Goal: Task Accomplishment & Management: Complete application form

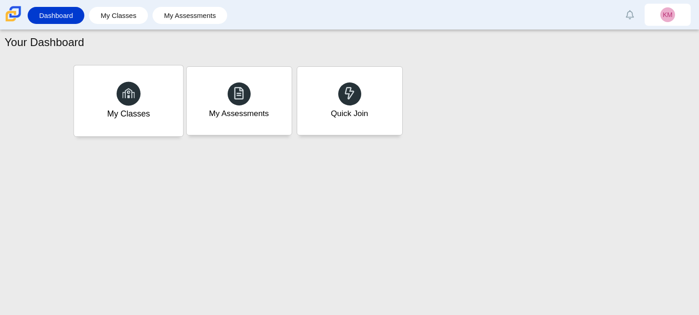
click at [160, 110] on div "My Classes" at bounding box center [128, 100] width 109 height 71
click at [263, 110] on div "My Assessments" at bounding box center [239, 114] width 62 height 12
click at [364, 89] on div "Quick Join" at bounding box center [349, 100] width 109 height 71
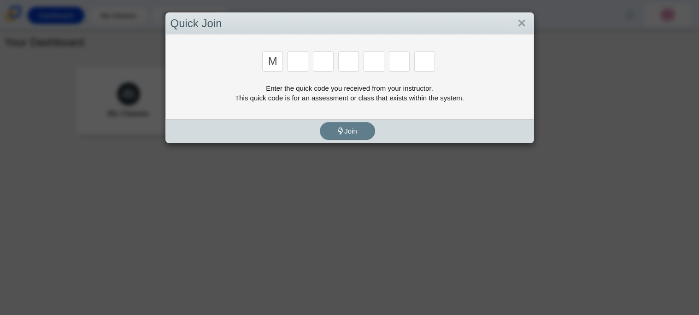
type input "m"
type input "7"
type input "e"
type input "3"
type input "e"
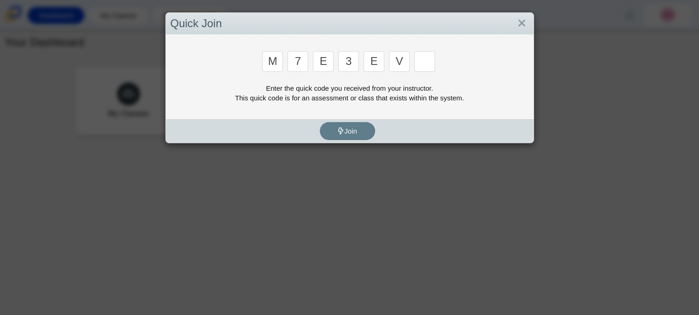
type input "v"
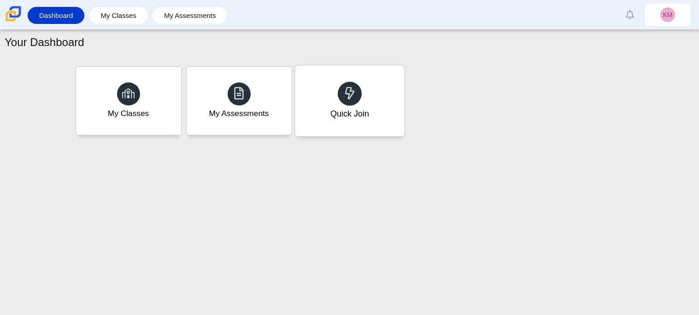
type input "w"
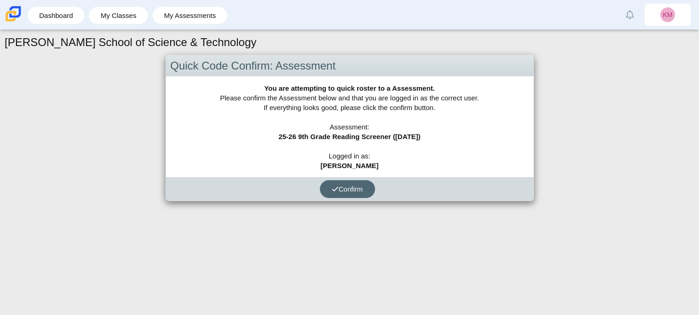
click at [343, 192] on span "Confirm" at bounding box center [347, 189] width 31 height 8
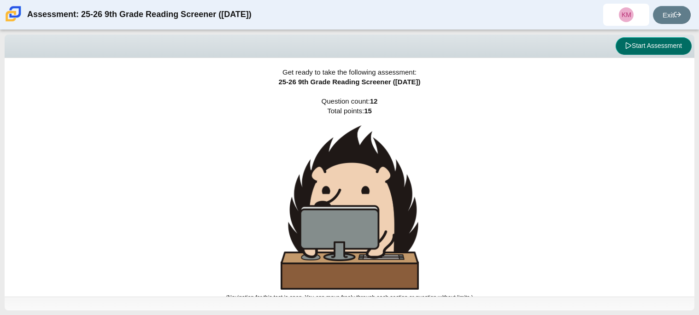
click at [667, 47] on button "Start Assessment" at bounding box center [654, 46] width 76 height 18
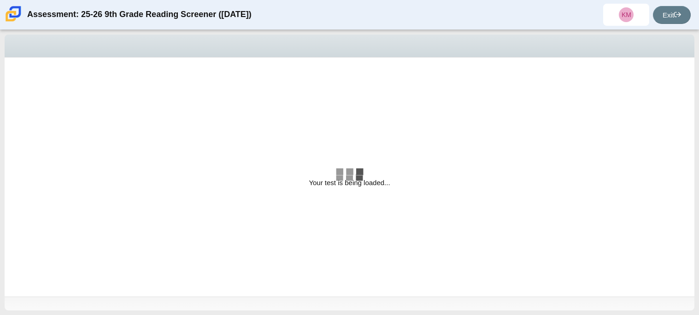
select select "ccc5b315-3c7c-471c-bf90-f22c8299c798"
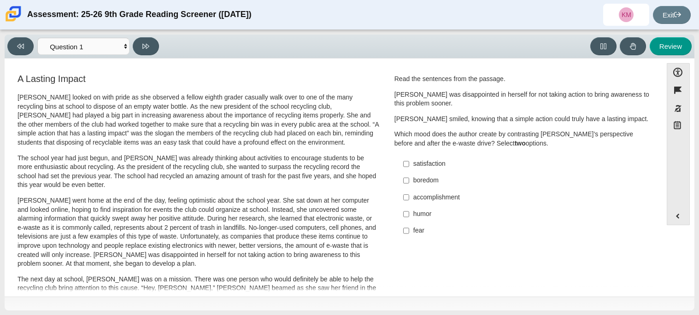
click at [436, 168] on div "satisfaction" at bounding box center [530, 164] width 233 height 9
click at [409, 168] on input "satisfaction satisfaction" at bounding box center [406, 164] width 6 height 17
checkbox input "true"
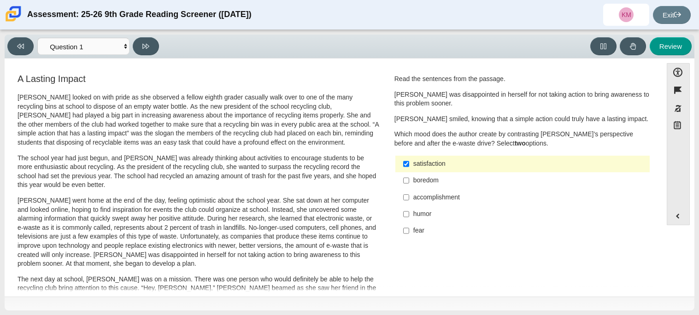
click at [437, 195] on div "accomplishment" at bounding box center [530, 197] width 233 height 9
click at [409, 195] on input "accomplishment accomplishment" at bounding box center [406, 197] width 6 height 17
checkbox input "true"
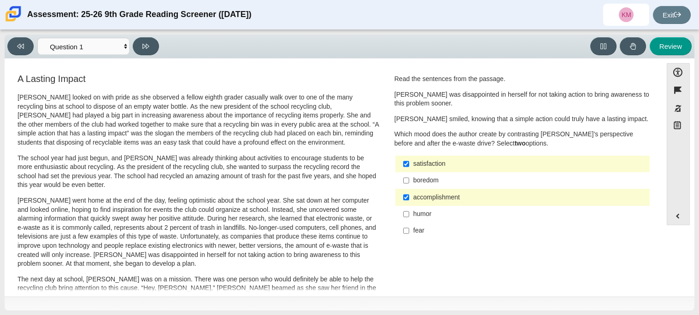
click at [414, 160] on div "satisfaction" at bounding box center [530, 164] width 233 height 9
click at [409, 160] on input "satisfaction satisfaction" at bounding box center [406, 164] width 6 height 17
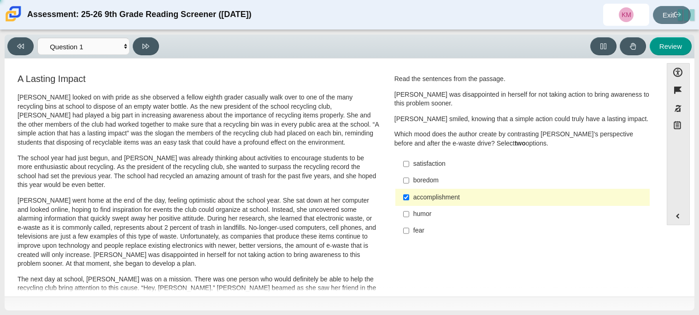
click at [414, 163] on div "satisfaction" at bounding box center [530, 164] width 233 height 9
click at [409, 163] on input "satisfaction satisfaction" at bounding box center [406, 164] width 6 height 17
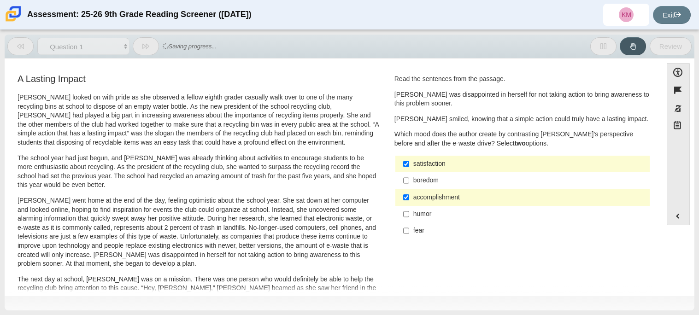
click at [472, 167] on div "satisfaction" at bounding box center [530, 164] width 233 height 9
click at [409, 167] on input "satisfaction satisfaction" at bounding box center [406, 164] width 6 height 17
checkbox input "false"
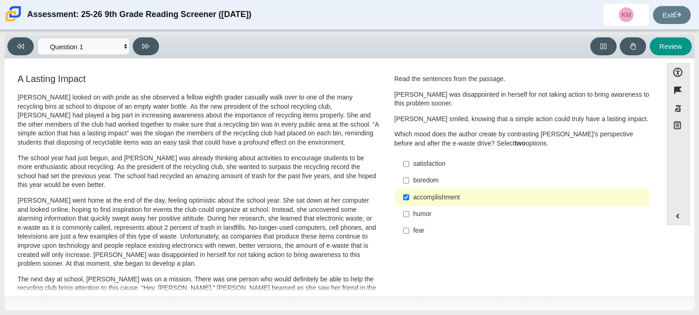
click at [476, 196] on div "accomplishment" at bounding box center [530, 197] width 233 height 9
click at [409, 196] on input "accomplishment accomplishment" at bounding box center [406, 197] width 6 height 17
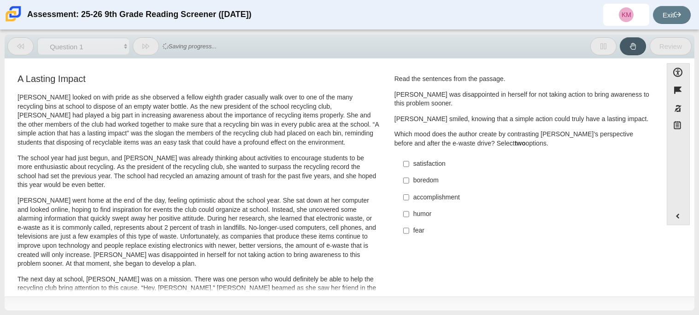
click at [476, 196] on div "accomplishment" at bounding box center [530, 197] width 233 height 9
click at [409, 196] on input "accomplishment accomplishment" at bounding box center [406, 197] width 6 height 17
checkbox input "true"
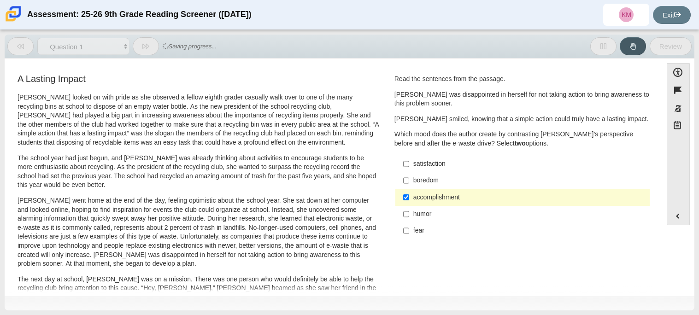
click at [440, 162] on div "satisfaction" at bounding box center [530, 164] width 233 height 9
click at [409, 162] on input "satisfaction satisfaction" at bounding box center [406, 164] width 6 height 17
checkbox input "true"
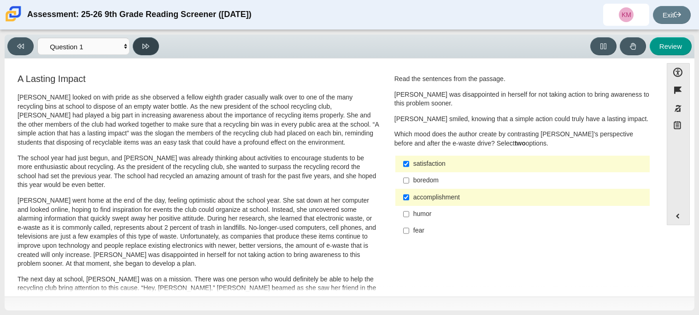
click at [141, 44] on button at bounding box center [146, 46] width 26 height 18
select select "0ff64528-ffd7-428d-b192-babfaadd44e8"
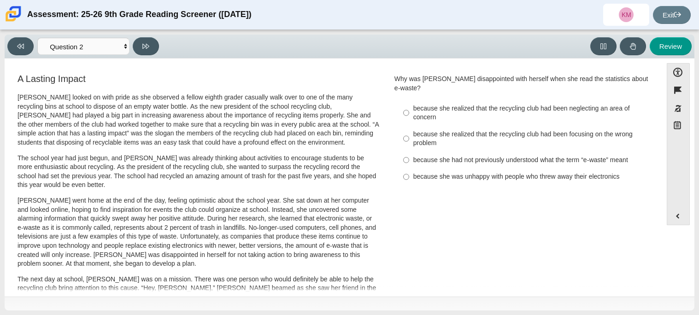
click at [455, 104] on div "because she realized that the recycling club had been neglecting an area of con…" at bounding box center [530, 113] width 233 height 18
click at [409, 102] on input "because she realized that the recycling club had been neglecting an area of con…" at bounding box center [406, 113] width 6 height 26
radio input "true"
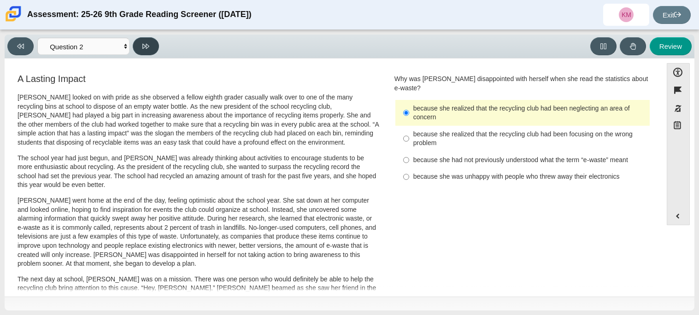
click at [153, 44] on button at bounding box center [146, 46] width 26 height 18
select select "7ce3d843-6974-4858-901c-1ff39630e843"
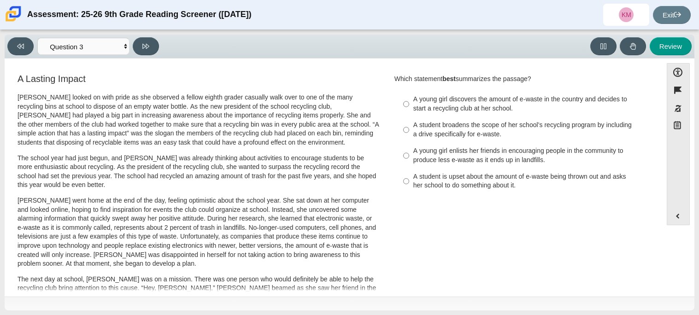
click at [524, 151] on div "A young girl enlists her friends in encouraging people in the community to prod…" at bounding box center [530, 156] width 233 height 18
click at [409, 151] on input "A young girl enlists her friends in encouraging people in the community to prod…" at bounding box center [406, 156] width 6 height 26
radio input "true"
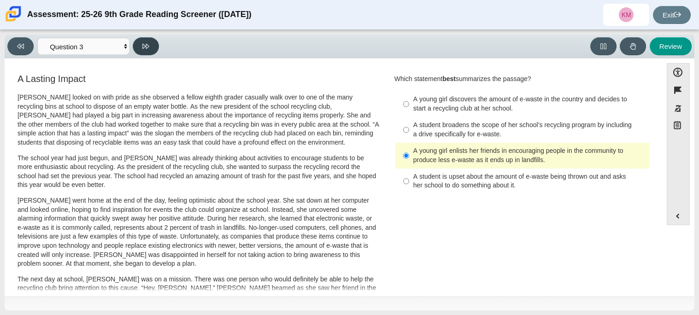
click at [141, 49] on button at bounding box center [146, 46] width 26 height 18
select select "ca9ea0f1-49c5-4bd1-83b0-472c18652b42"
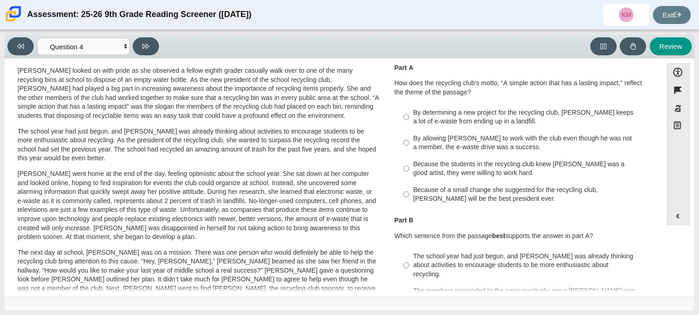
scroll to position [26, 0]
click at [476, 106] on label "By determining a new project for the recycling club, [PERSON_NAME] keeps a lot …" at bounding box center [523, 118] width 253 height 26
click at [409, 106] on input "By determining a new project for the recycling club, [PERSON_NAME] keeps a lot …" at bounding box center [406, 118] width 6 height 26
radio input "true"
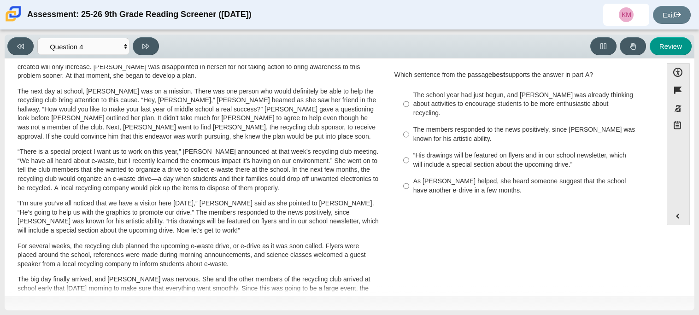
scroll to position [187, 0]
click at [603, 99] on div "The school year had just begun, and [PERSON_NAME] was already thinking about ac…" at bounding box center [530, 105] width 233 height 27
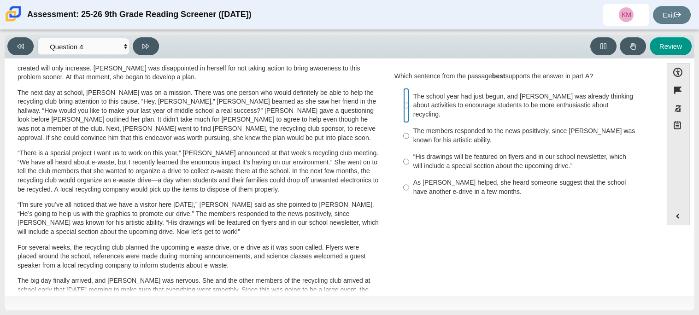
click at [409, 99] on input "The school year had just begun, and [PERSON_NAME] was already thinking about ac…" at bounding box center [406, 105] width 6 height 35
radio input "true"
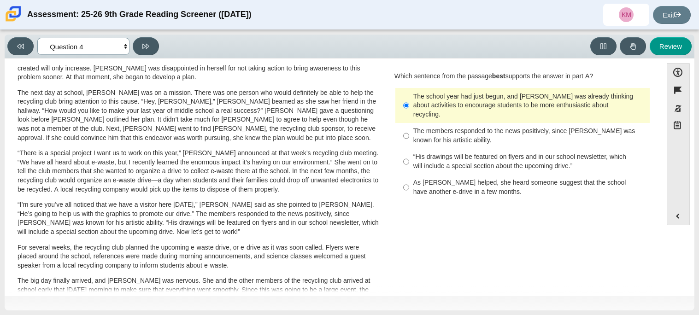
click at [121, 47] on select "Questions Question 1 Question 2 Question 3 Question 4 Question 5 Question 6 Que…" at bounding box center [83, 46] width 92 height 17
click at [153, 48] on button at bounding box center [146, 46] width 26 height 18
select select "e41f1a79-e29f-4095-8030-a53364015bed"
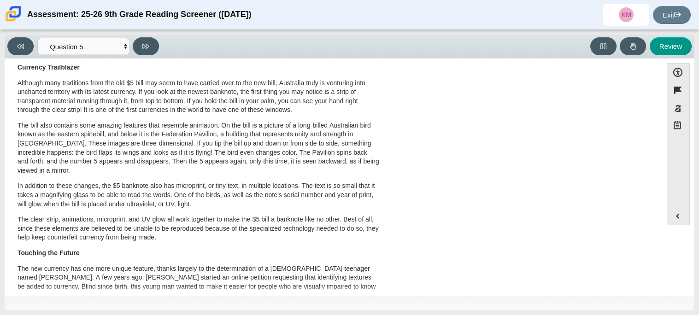
scroll to position [201, 0]
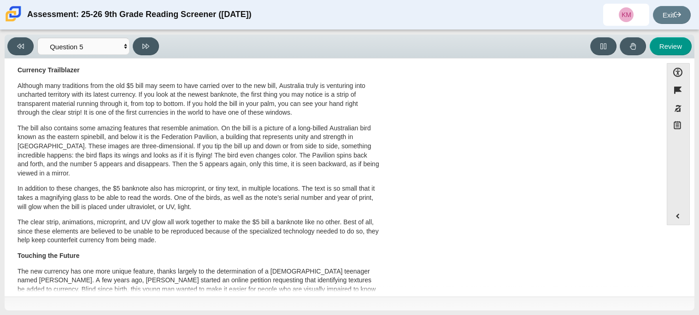
drag, startPoint x: 661, startPoint y: 202, endPoint x: 665, endPoint y: 210, distance: 8.9
click at [665, 210] on div "Accessibility options Close Color scheme Font size Zoom Change the background a…" at bounding box center [349, 177] width 681 height 228
drag, startPoint x: 659, startPoint y: 210, endPoint x: 659, endPoint y: 216, distance: 5.6
click at [659, 216] on div "Accessibility options Close Color scheme Font size Zoom Change the background a…" at bounding box center [349, 177] width 681 height 228
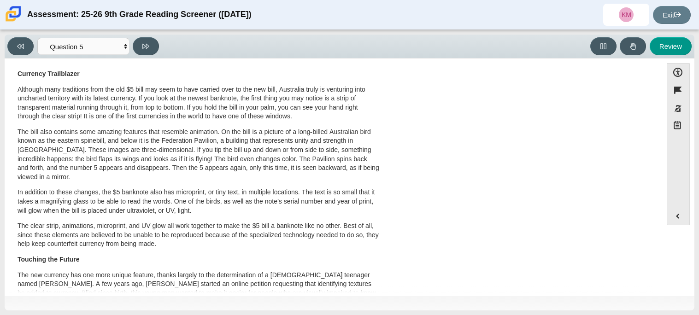
scroll to position [0, 0]
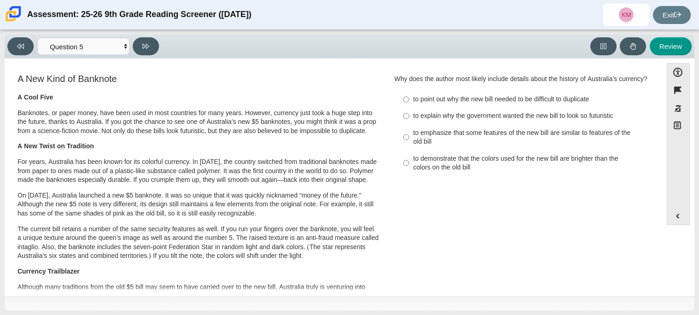
click at [449, 116] on div "to explain why the government wanted the new bill to look so futuristic" at bounding box center [530, 116] width 233 height 9
click at [409, 116] on input "to explain why the government wanted the new bill to look so futuristic to expl…" at bounding box center [406, 116] width 6 height 17
radio input "true"
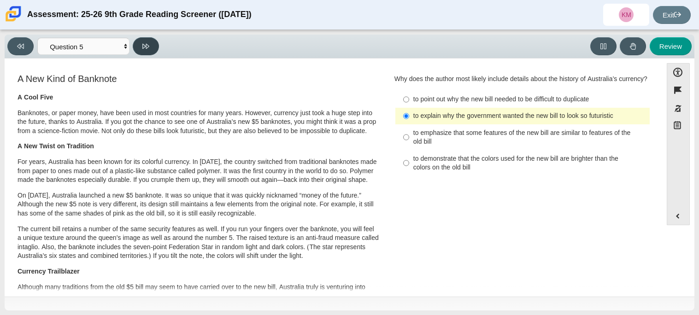
click at [139, 42] on button at bounding box center [146, 46] width 26 height 18
select select "69146e31-7b3d-4a3e-9ce6-f30c24342ae0"
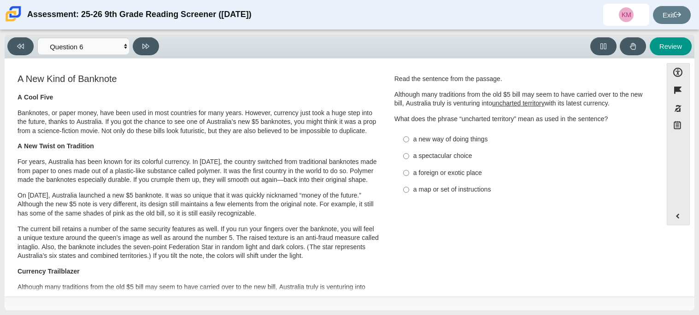
click at [440, 139] on div "a new way of doing things" at bounding box center [530, 139] width 233 height 9
click at [409, 139] on input "a new way of doing things a new way of doing things" at bounding box center [406, 139] width 6 height 17
radio input "true"
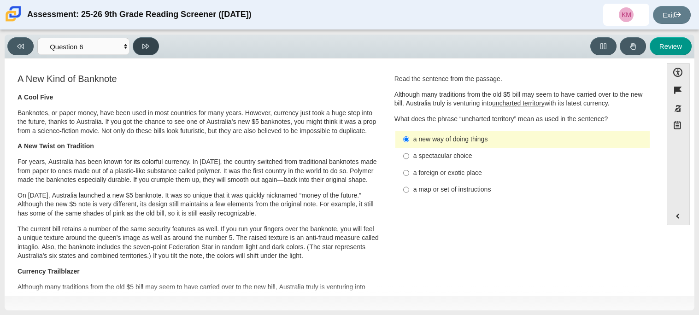
click at [153, 42] on button at bounding box center [146, 46] width 26 height 18
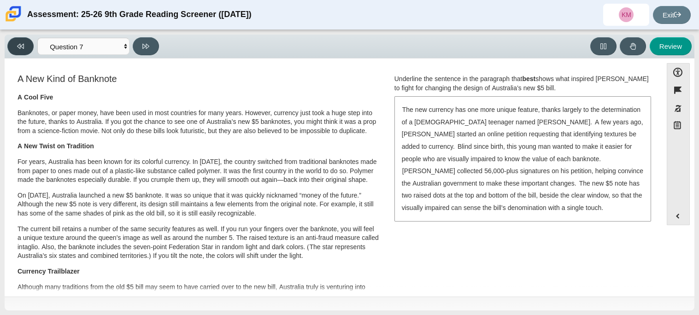
click at [25, 47] on button at bounding box center [20, 46] width 26 height 18
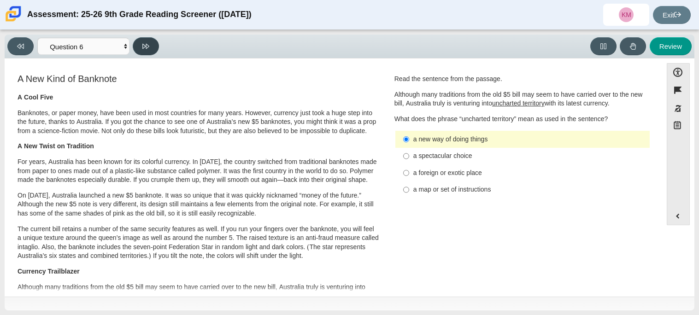
click at [148, 43] on icon at bounding box center [145, 46] width 7 height 7
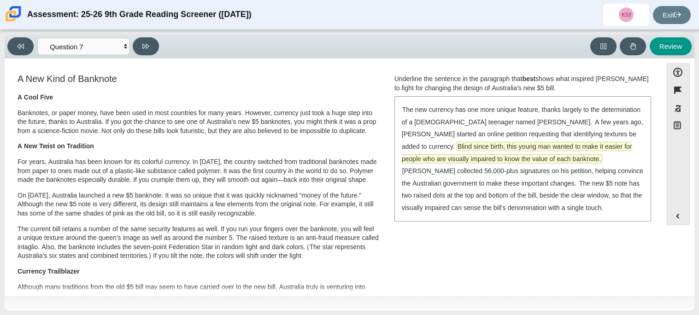
click at [619, 146] on span "Blind since birth, this young man wanted to make it easier for people who are v…" at bounding box center [517, 152] width 230 height 21
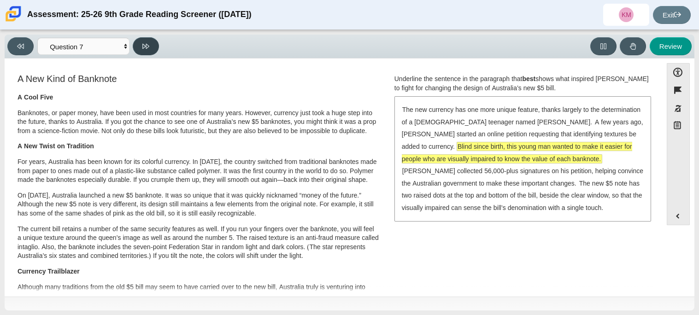
click at [145, 44] on icon at bounding box center [145, 46] width 7 height 7
select select "ea8338c2-a6a3-418e-a305-2b963b54a290"
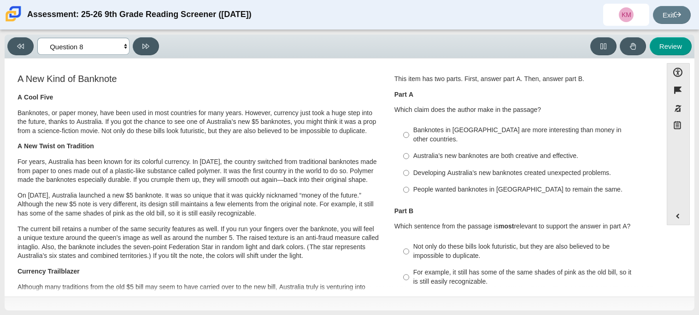
click at [105, 41] on select "Questions Question 1 Question 2 Question 3 Question 4 Question 5 Question 6 Que…" at bounding box center [83, 46] width 92 height 17
click at [107, 43] on select "Questions Question 1 Question 2 Question 3 Question 4 Question 5 Question 6 Que…" at bounding box center [83, 46] width 92 height 17
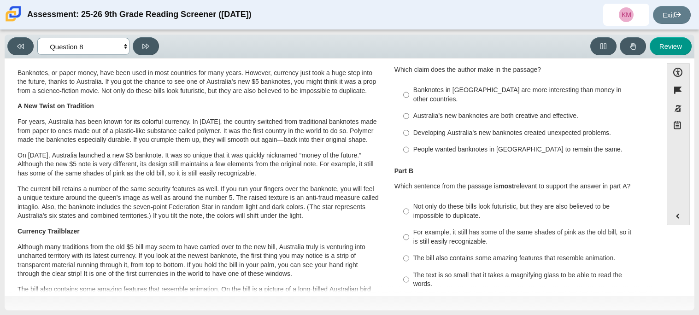
scroll to position [42, 0]
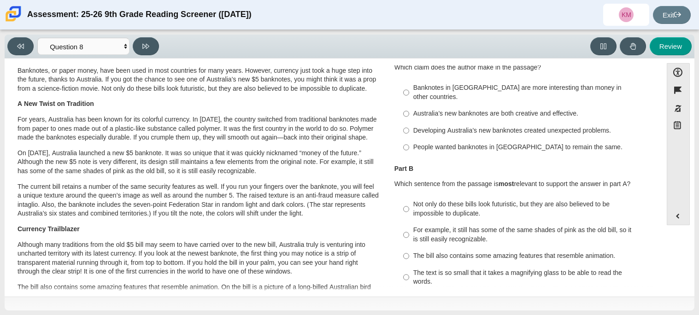
click at [535, 109] on div "Australia’s new banknotes are both creative and effective." at bounding box center [530, 113] width 233 height 9
click at [409, 106] on input "Australia’s new banknotes are both creative and effective. Australia’s new bank…" at bounding box center [406, 114] width 6 height 17
radio input "true"
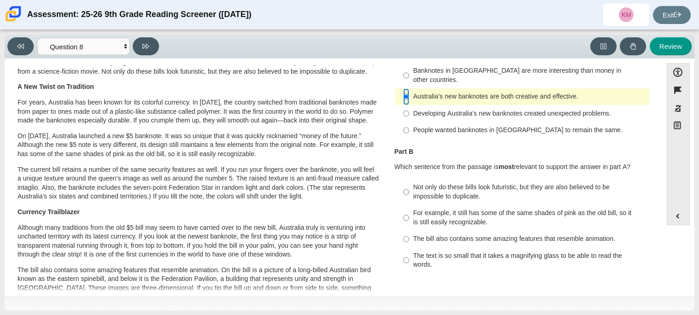
scroll to position [61, 0]
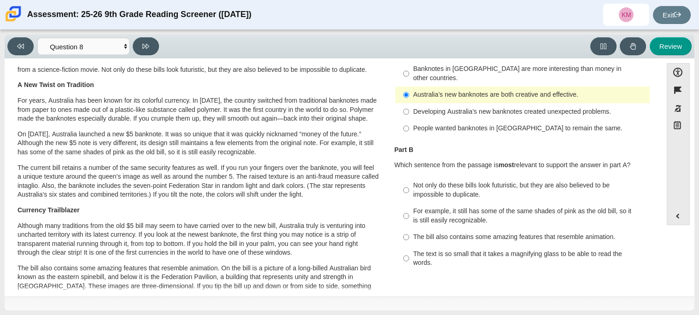
click at [543, 181] on div "Not only do these bills look futuristic, but they are also believed to be impos…" at bounding box center [530, 190] width 233 height 18
click at [409, 177] on input "Not only do these bills look futuristic, but they are also believed to be impos…" at bounding box center [406, 190] width 6 height 26
radio input "true"
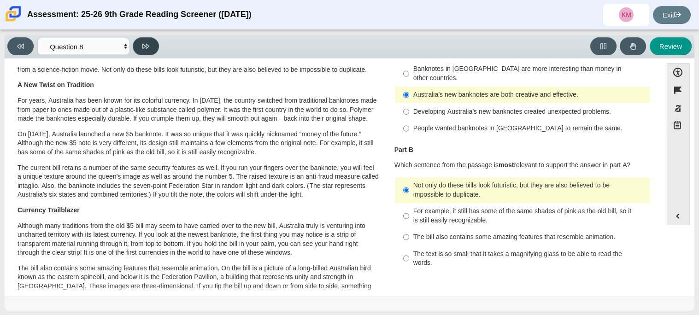
click at [153, 43] on button at bounding box center [146, 46] width 26 height 18
select select "89f058d6-b15c-4ef5-a4b3-fdaffb8868b6"
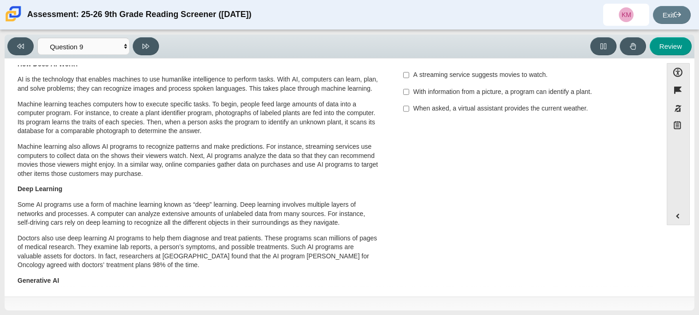
scroll to position [41, 0]
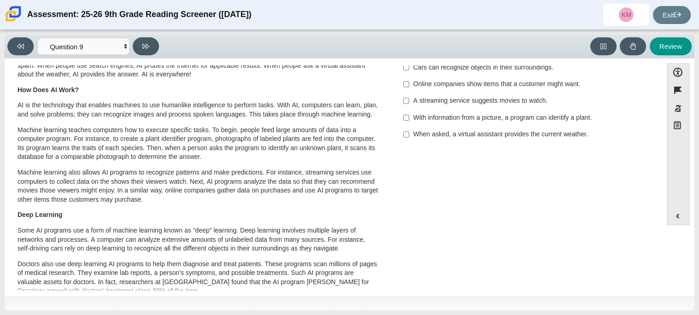
click at [560, 134] on div "When asked, a virtual assistant provides the current weather." at bounding box center [530, 134] width 233 height 9
click at [409, 134] on input "When asked, a virtual assistant provides the current weather. When asked, a vir…" at bounding box center [406, 134] width 6 height 17
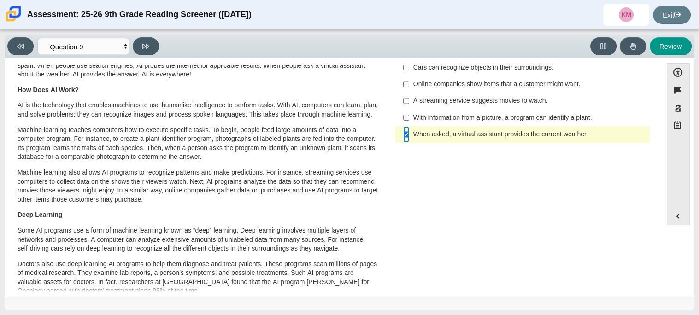
scroll to position [0, 0]
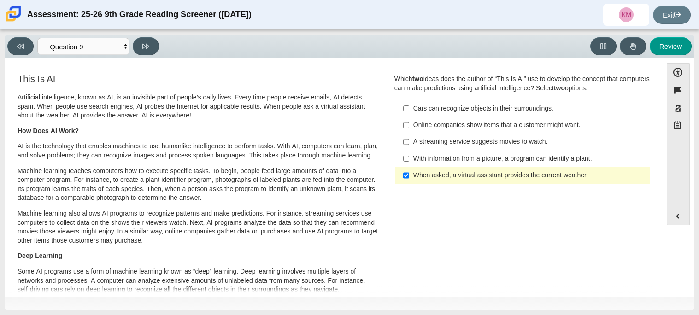
click at [563, 171] on div "When asked, a virtual assistant provides the current weather." at bounding box center [530, 175] width 233 height 9
click at [409, 171] on input "When asked, a virtual assistant provides the current weather. When asked, a vir…" at bounding box center [406, 175] width 6 height 17
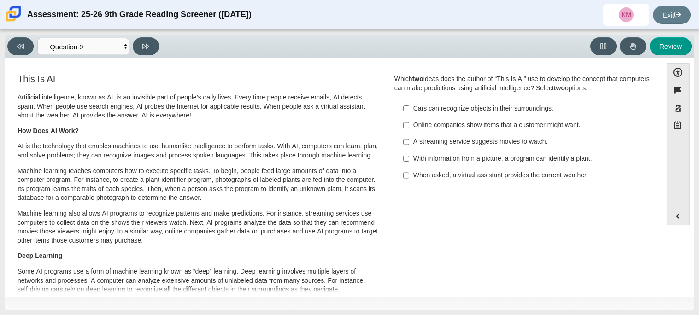
click at [417, 175] on div "When asked, a virtual assistant provides the current weather." at bounding box center [530, 175] width 233 height 9
click at [409, 175] on input "When asked, a virtual assistant provides the current weather. When asked, a vir…" at bounding box center [406, 175] width 6 height 17
checkbox input "true"
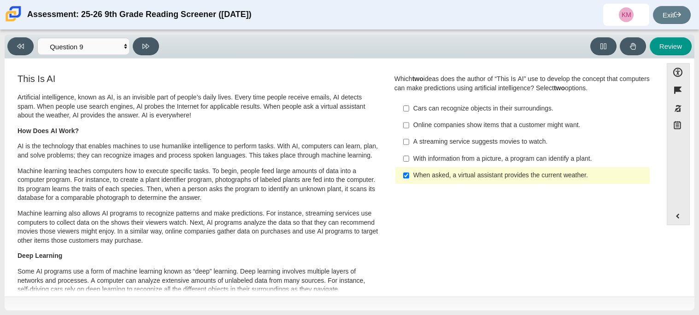
click at [458, 160] on div "With information from a picture, a program can identify a plant." at bounding box center [530, 158] width 233 height 9
click at [409, 160] on input "With information from a picture, a program can identify a plant. With informati…" at bounding box center [406, 158] width 6 height 17
checkbox input "true"
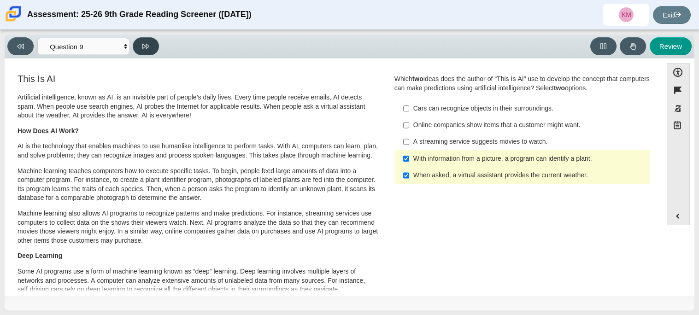
click at [144, 49] on icon at bounding box center [145, 46] width 7 height 7
select select "cdf3c14e-a918-44d1-9b63-3db0fa81641e"
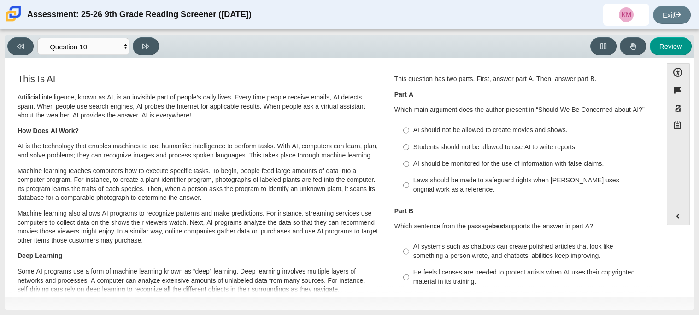
click at [429, 148] on div "Students should not be allowed to use AI to write reports." at bounding box center [530, 147] width 233 height 9
click at [409, 148] on input "Students should not be allowed to use AI to write reports. Students should not …" at bounding box center [406, 147] width 6 height 17
radio input "true"
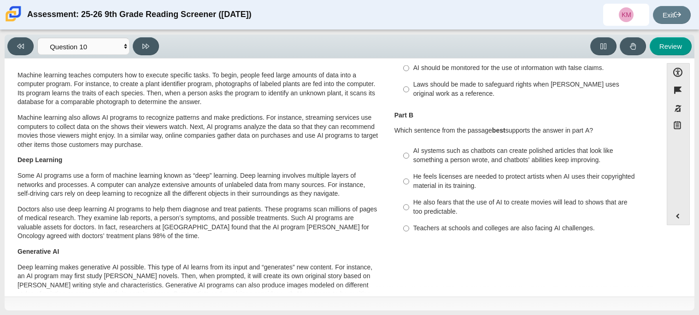
scroll to position [99, 0]
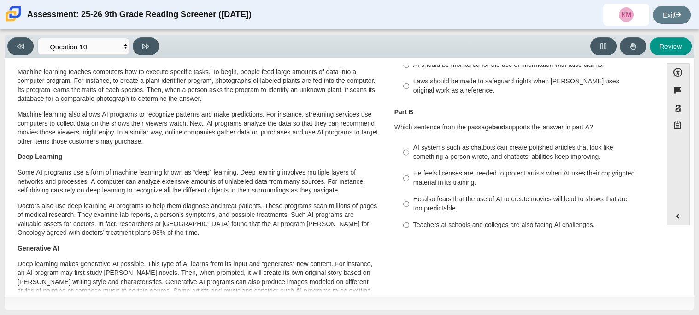
click at [536, 166] on label "He feels licenses are needed to protect artists when AI uses their copyrighted …" at bounding box center [523, 178] width 253 height 26
click at [409, 166] on input "He feels licenses are needed to protect artists when AI uses their copyrighted …" at bounding box center [406, 178] width 6 height 26
radio input "true"
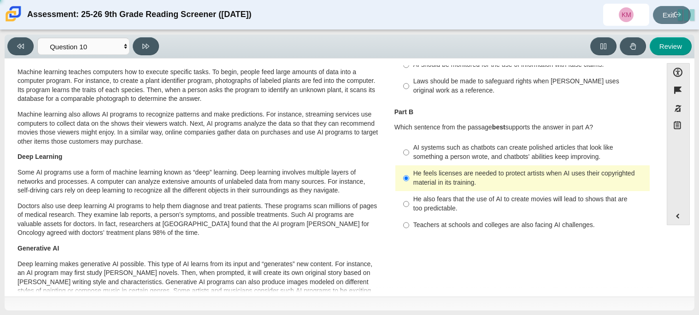
click at [532, 160] on div "AI systems such as chatbots can create polished articles that look like somethi…" at bounding box center [530, 152] width 233 height 18
click at [409, 160] on input "AI systems such as chatbots can create polished articles that look like somethi…" at bounding box center [406, 153] width 6 height 26
radio input "true"
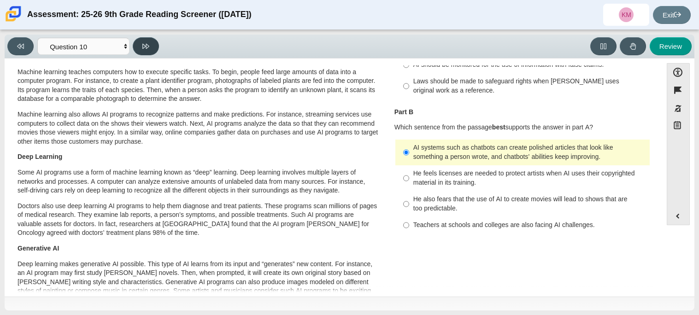
click at [138, 42] on button at bounding box center [146, 46] width 26 height 18
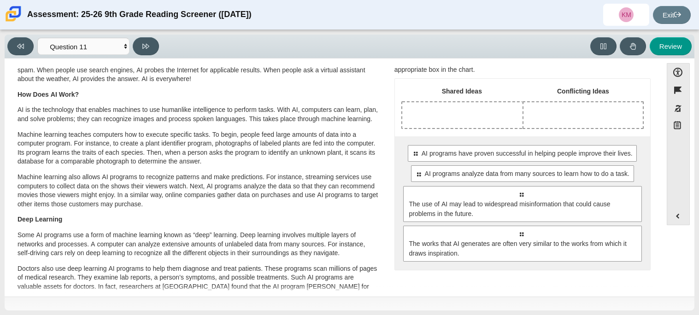
scroll to position [39, 0]
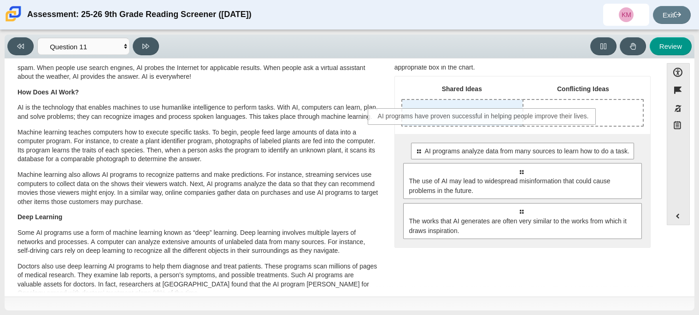
drag, startPoint x: 524, startPoint y: 156, endPoint x: 473, endPoint y: 108, distance: 70.1
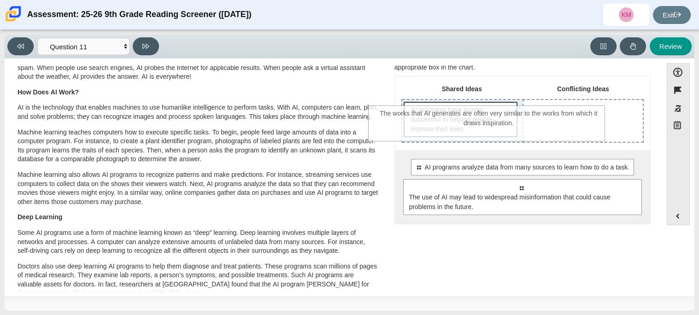
drag, startPoint x: 537, startPoint y: 241, endPoint x: 505, endPoint y: 128, distance: 117.3
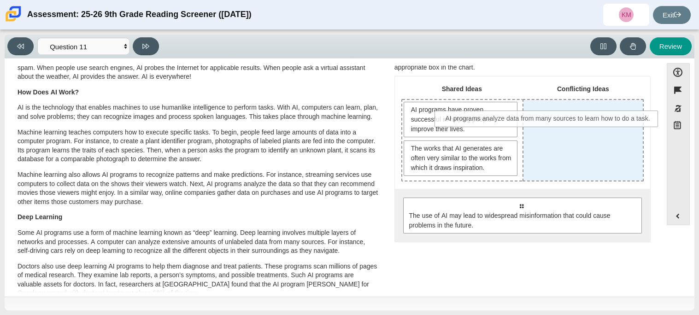
drag, startPoint x: 532, startPoint y: 208, endPoint x: 559, endPoint y: 123, distance: 89.7
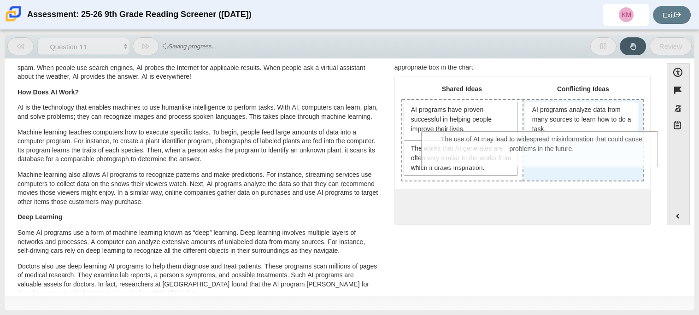
drag, startPoint x: 528, startPoint y: 227, endPoint x: 549, endPoint y: 163, distance: 67.8
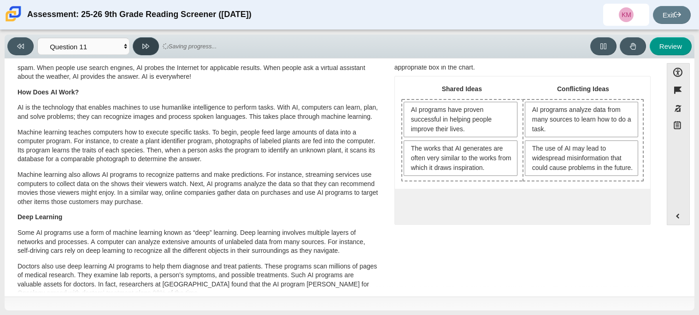
click at [152, 47] on button at bounding box center [146, 46] width 26 height 18
select select "c3effed4-44ce-4a19-bd96-1787f34e9b4c"
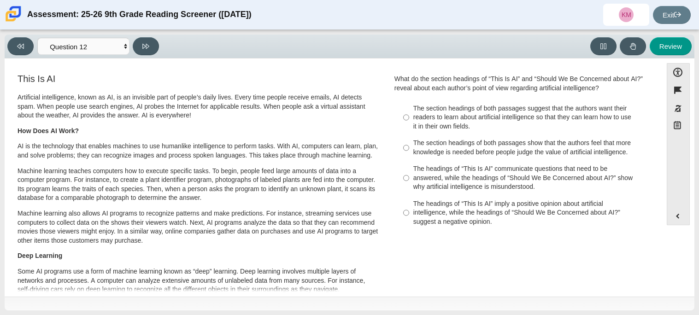
click at [481, 221] on div "The headings of “This Is AI” imply a positive opinion about artificial intellig…" at bounding box center [530, 213] width 233 height 27
click at [409, 221] on input "The headings of “This Is AI” imply a positive opinion about artificial intellig…" at bounding box center [406, 212] width 6 height 35
radio input "true"
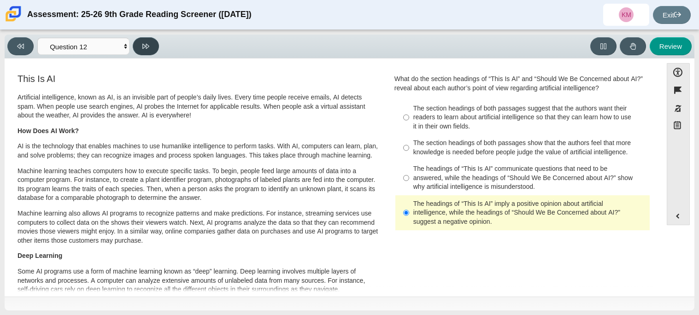
click at [152, 47] on button at bounding box center [146, 46] width 26 height 18
select select "review"
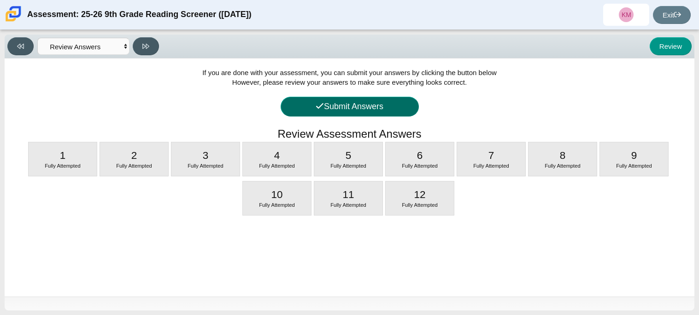
click at [365, 114] on button "Submit Answers" at bounding box center [350, 107] width 138 height 20
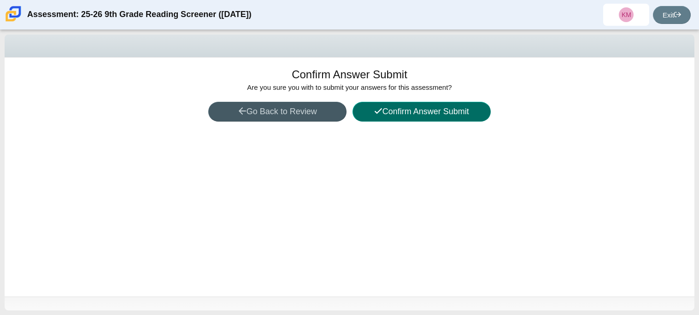
click at [365, 114] on button "Confirm Answer Submit" at bounding box center [422, 112] width 138 height 20
